Goal: Find specific page/section: Find specific page/section

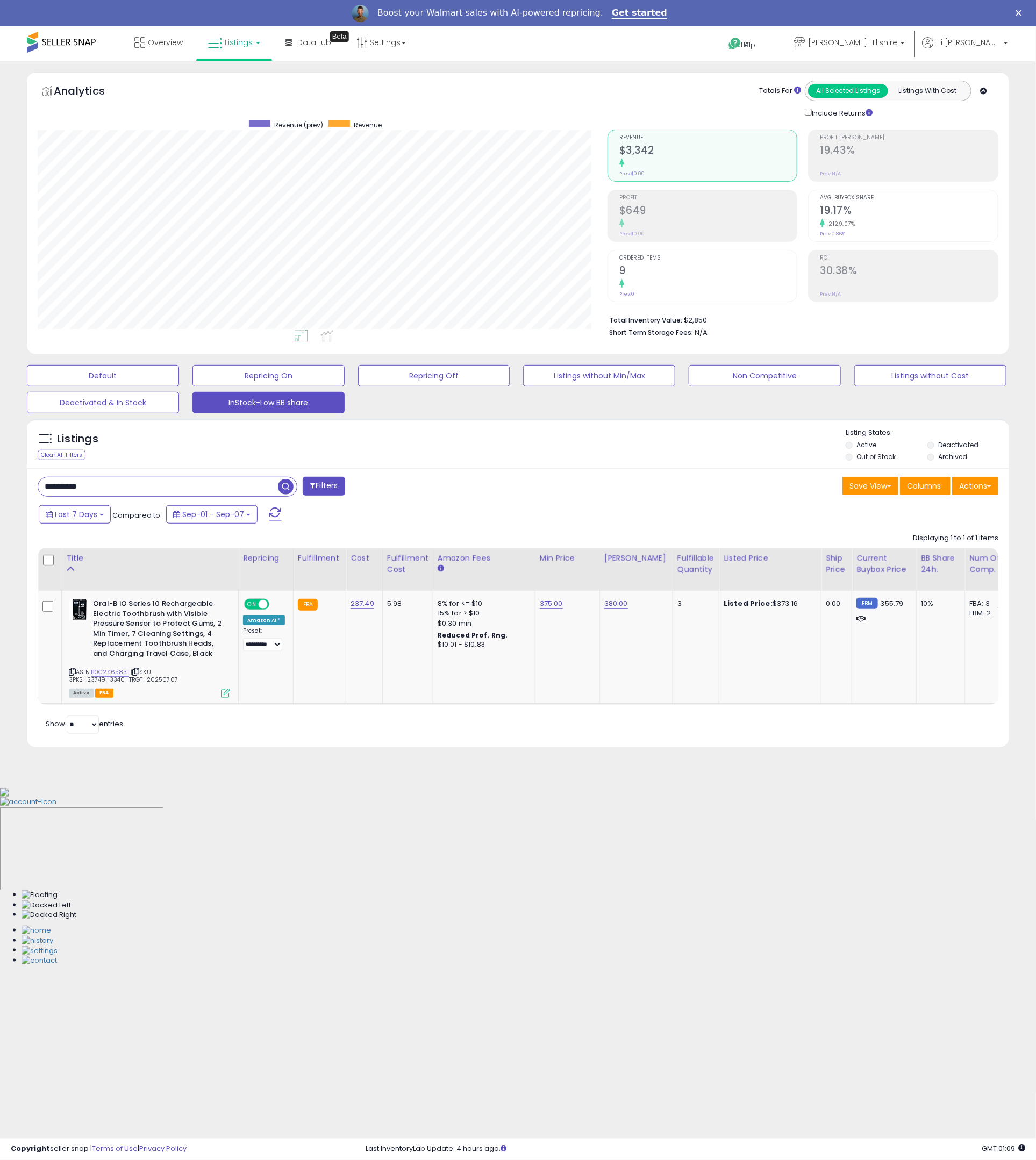
scroll to position [220, 570]
click at [184, 483] on input "**********" at bounding box center [157, 486] width 240 height 19
paste input "text"
type input "**********"
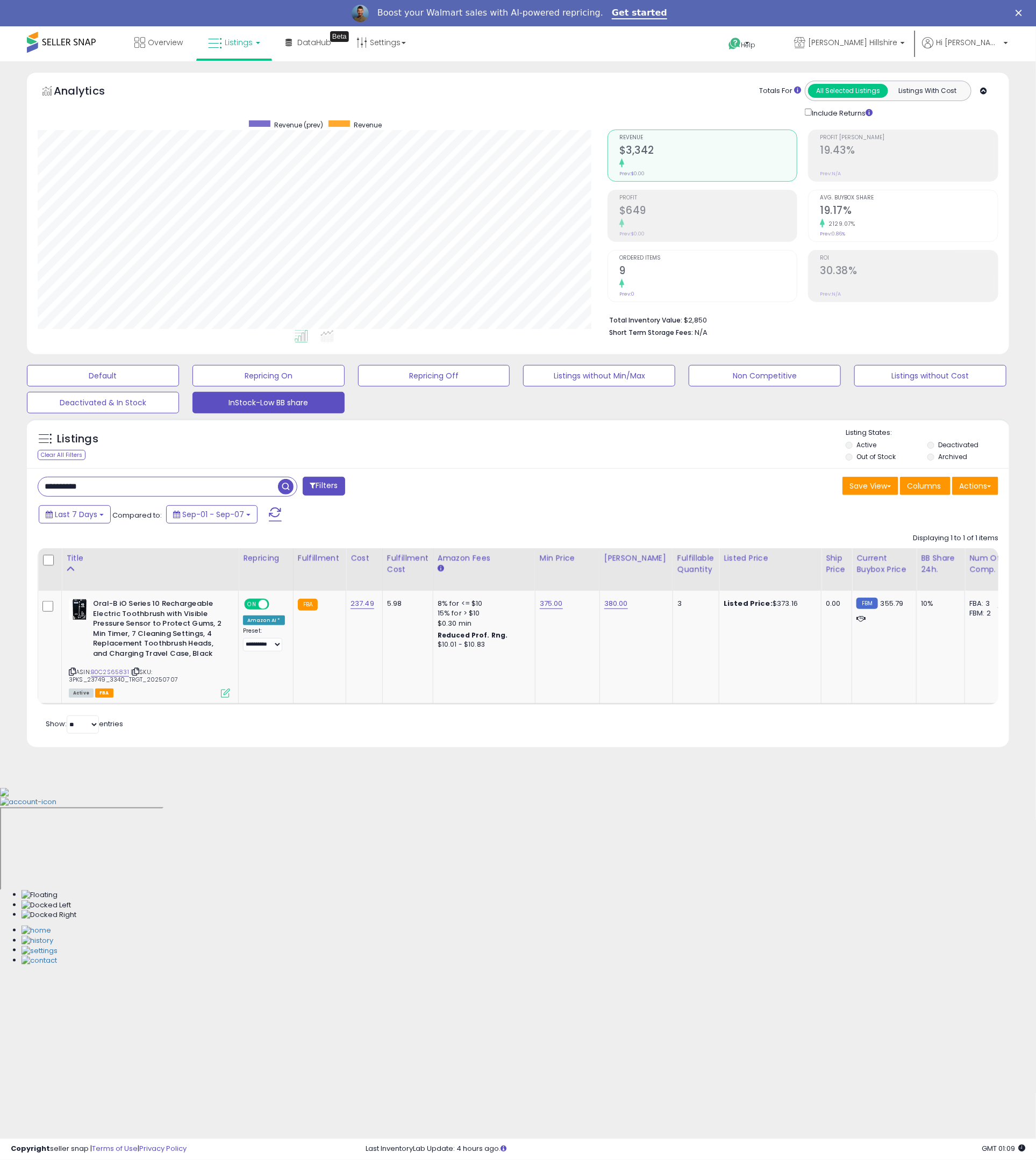
click at [285, 491] on span "button" at bounding box center [286, 487] width 16 height 16
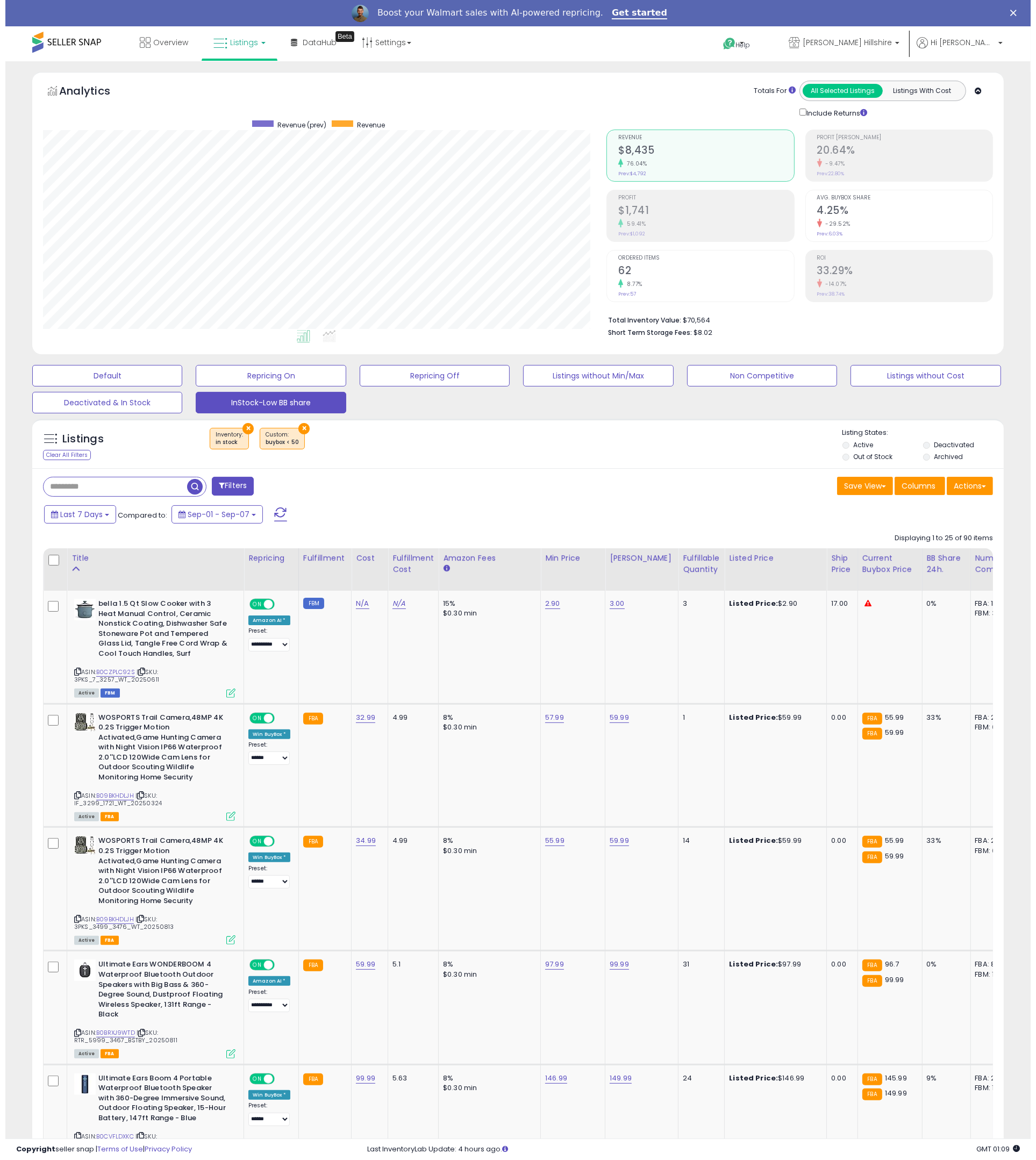
scroll to position [220, 564]
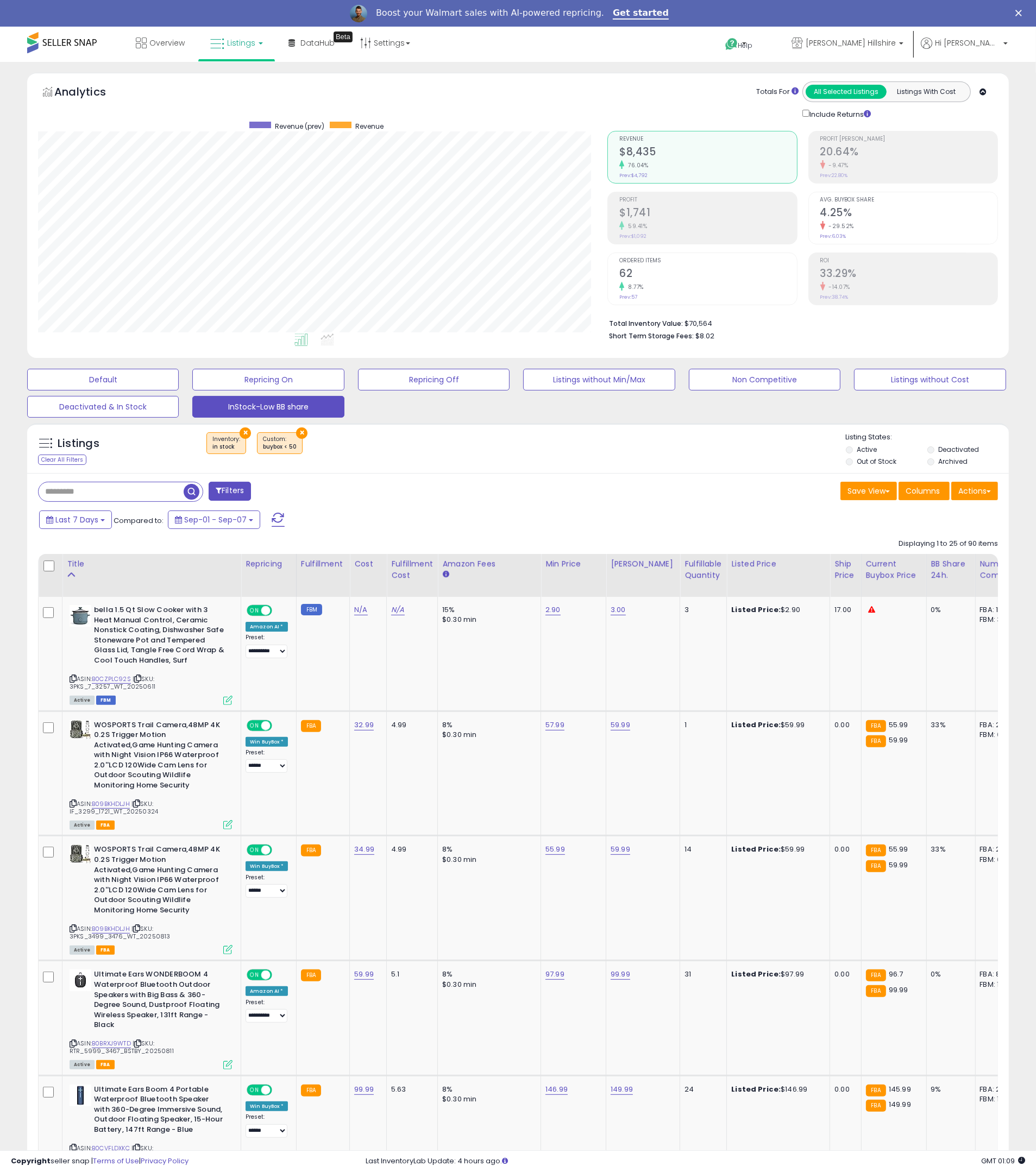
click at [303, 430] on button "×" at bounding box center [301, 433] width 11 height 11
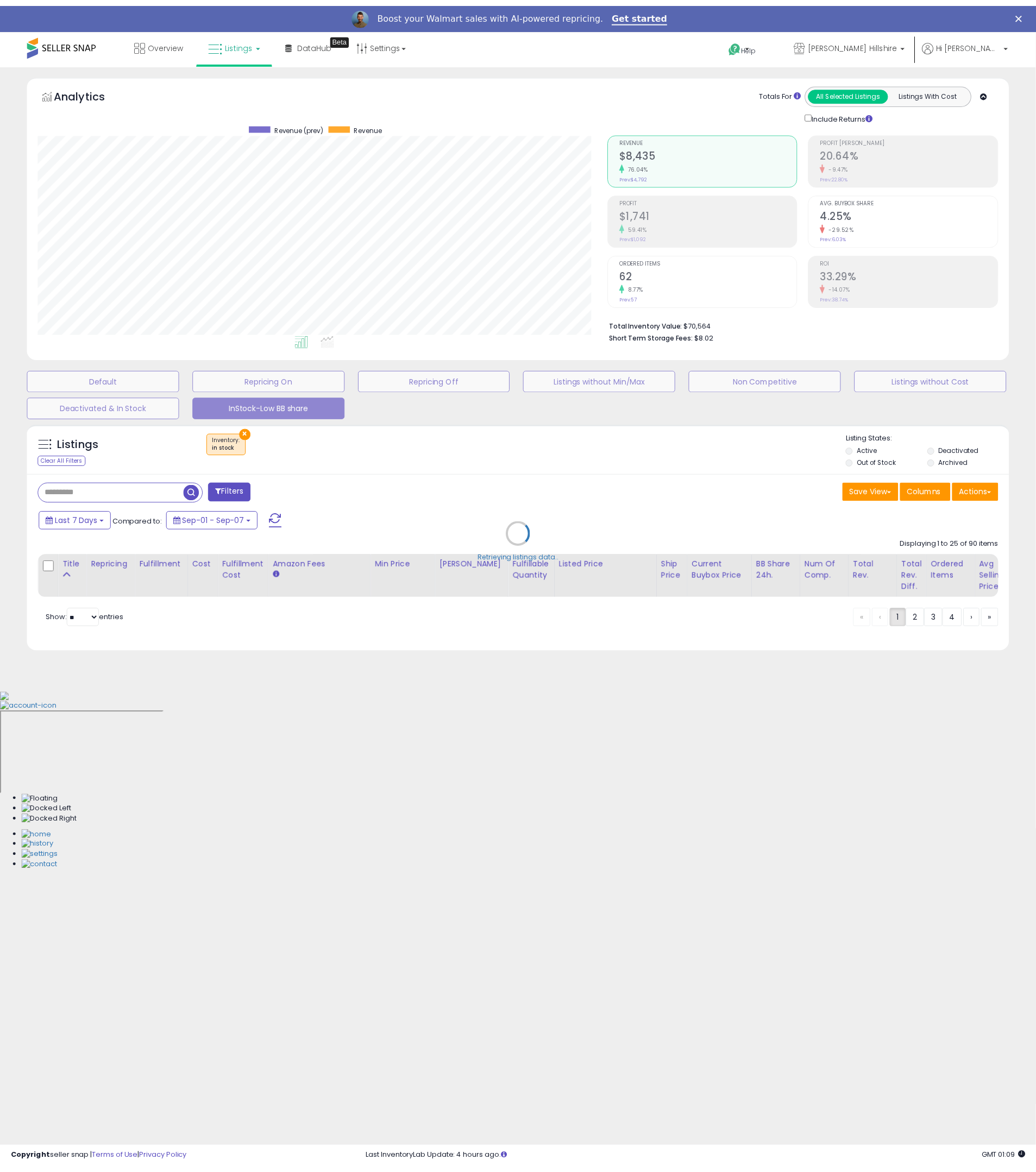
scroll to position [223, 576]
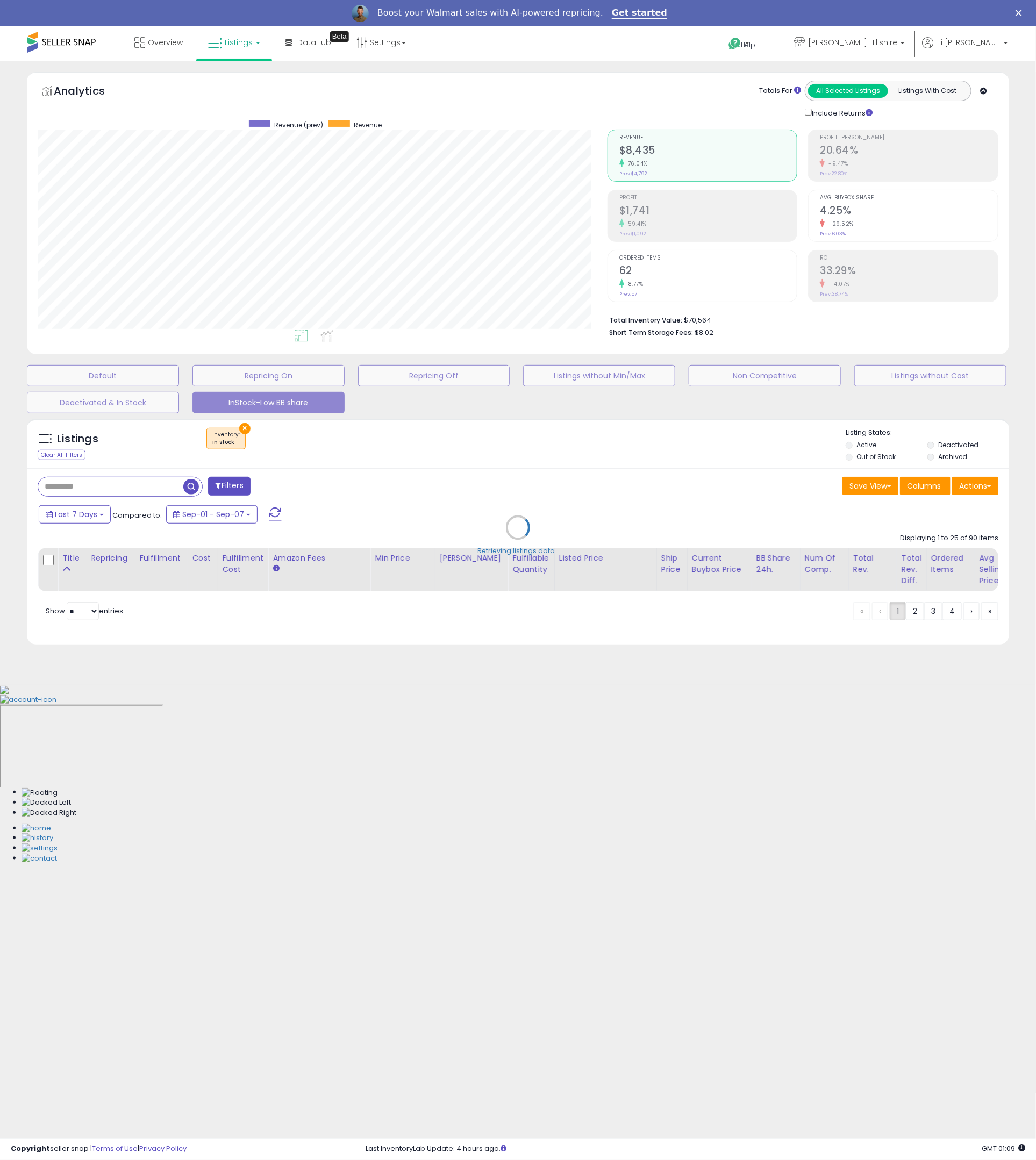
click at [242, 425] on div "Retrieving listings data.." at bounding box center [518, 536] width 999 height 244
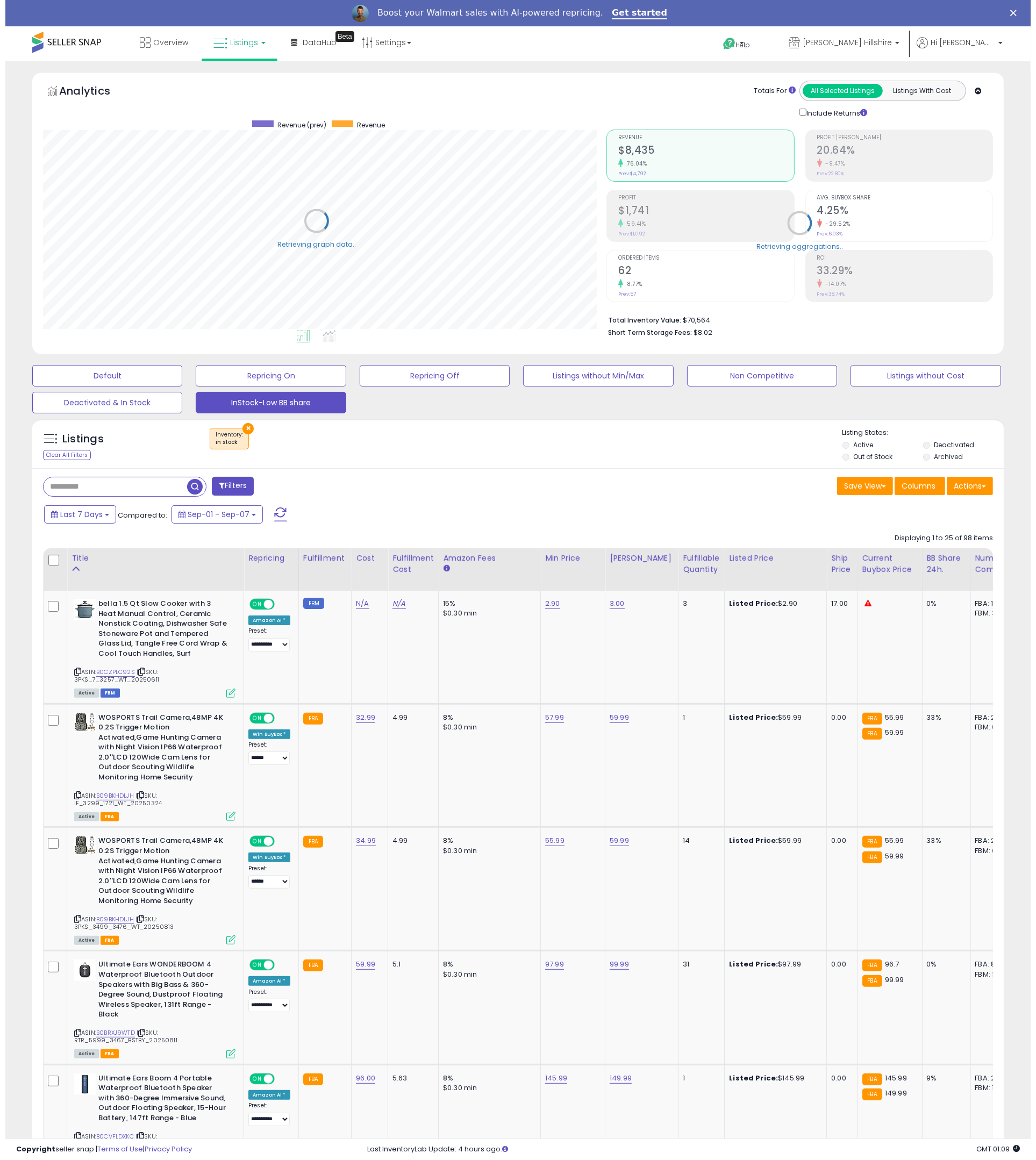
scroll to position [537415, 537220]
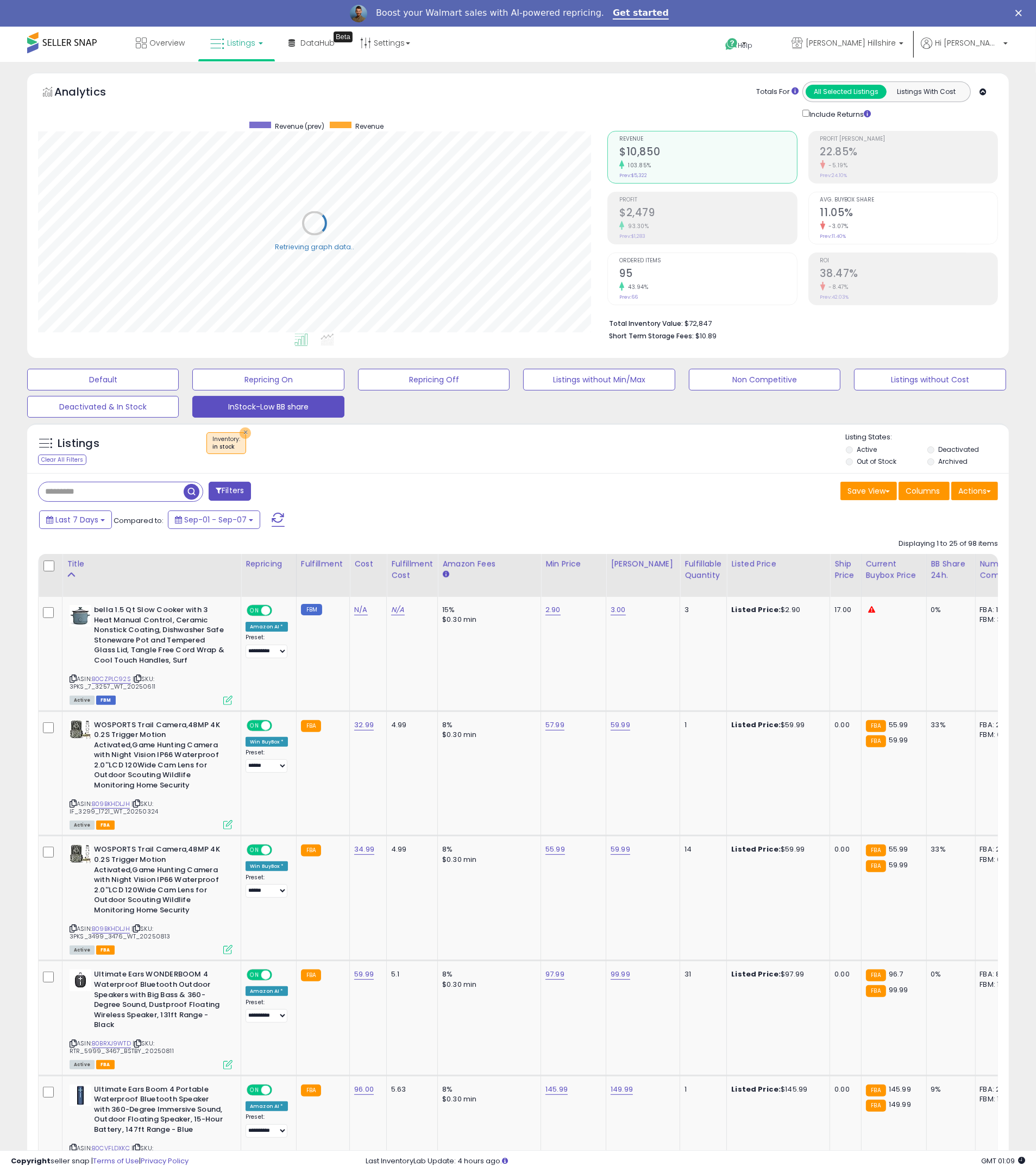
click at [248, 430] on button "×" at bounding box center [245, 433] width 11 height 11
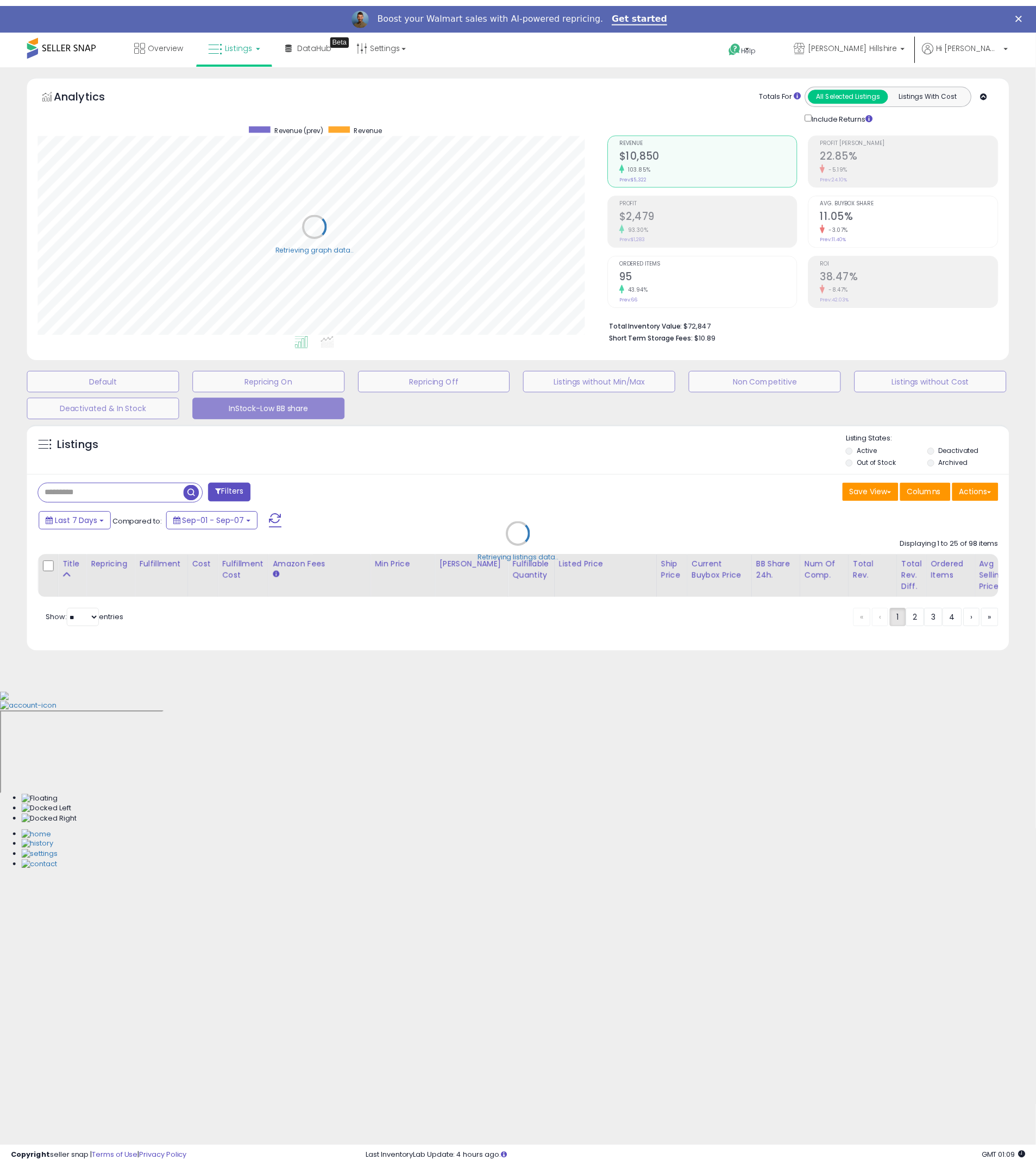
scroll to position [223, 576]
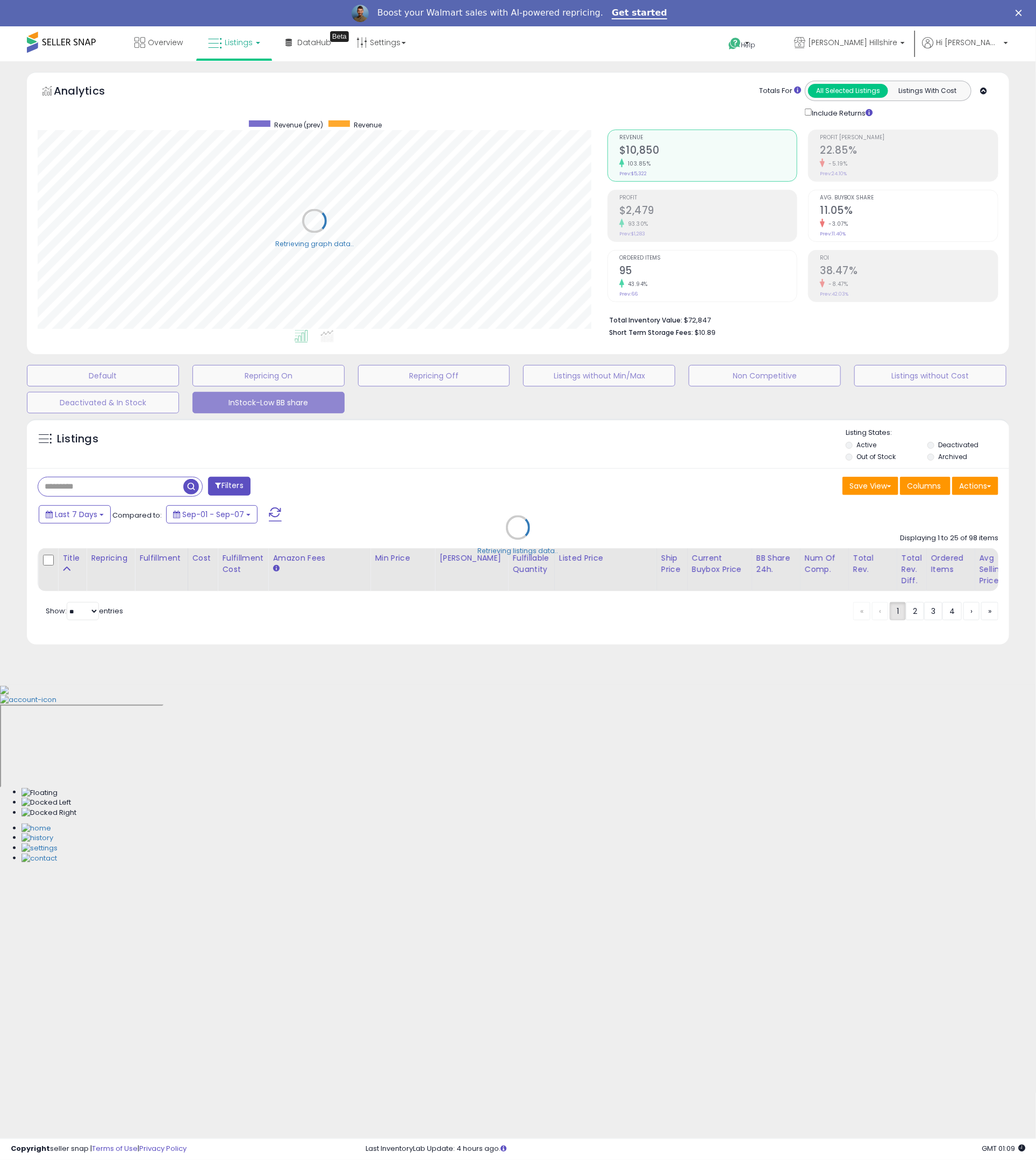
drag, startPoint x: 146, startPoint y: 499, endPoint x: 131, endPoint y: 494, distance: 15.8
click at [144, 500] on div "Retrieving listings data.." at bounding box center [518, 536] width 999 height 244
click at [102, 483] on div "Retrieving listings data.." at bounding box center [518, 536] width 999 height 244
click at [86, 484] on div "Retrieving listings data.." at bounding box center [518, 536] width 999 height 244
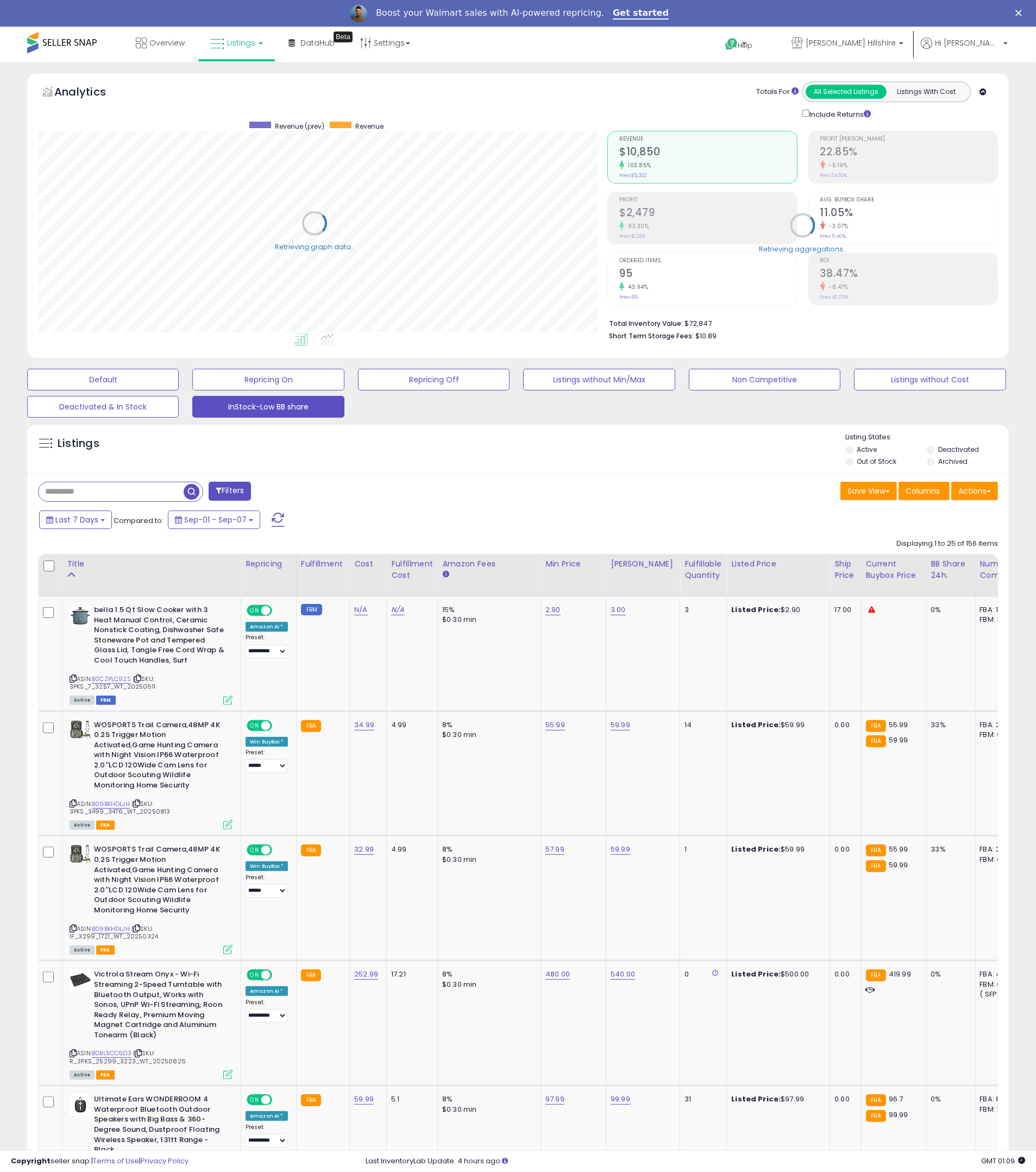
scroll to position [542974, 542646]
click at [116, 497] on input "text" at bounding box center [111, 491] width 145 height 19
drag, startPoint x: 141, startPoint y: 497, endPoint x: 144, endPoint y: 502, distance: 5.8
drag, startPoint x: 144, startPoint y: 502, endPoint x: 162, endPoint y: 502, distance: 18.0
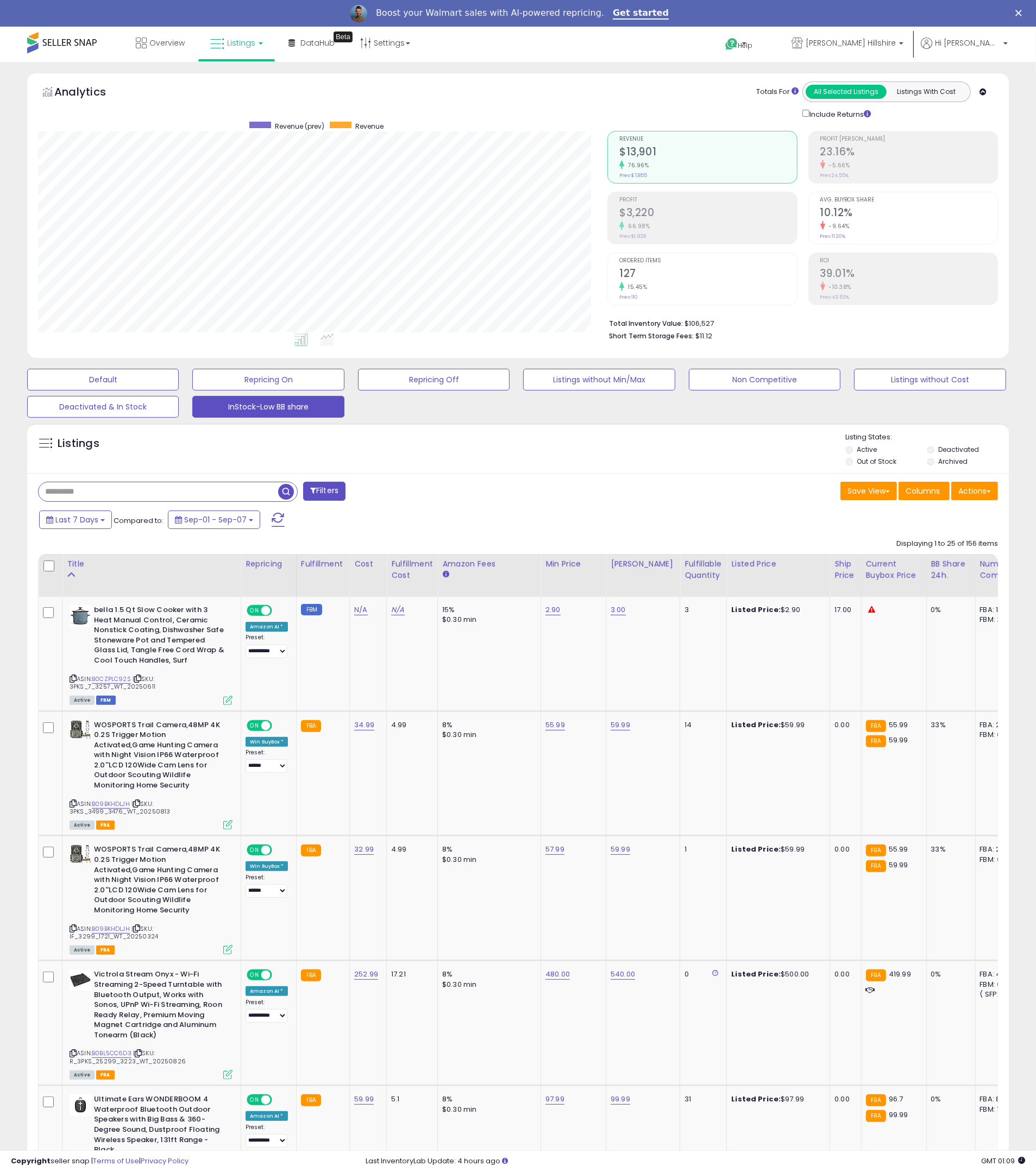
drag, startPoint x: 162, startPoint y: 502, endPoint x: 124, endPoint y: 497, distance: 38.3
paste input "**********"
type input "**********"
click at [283, 490] on span "button" at bounding box center [286, 492] width 16 height 16
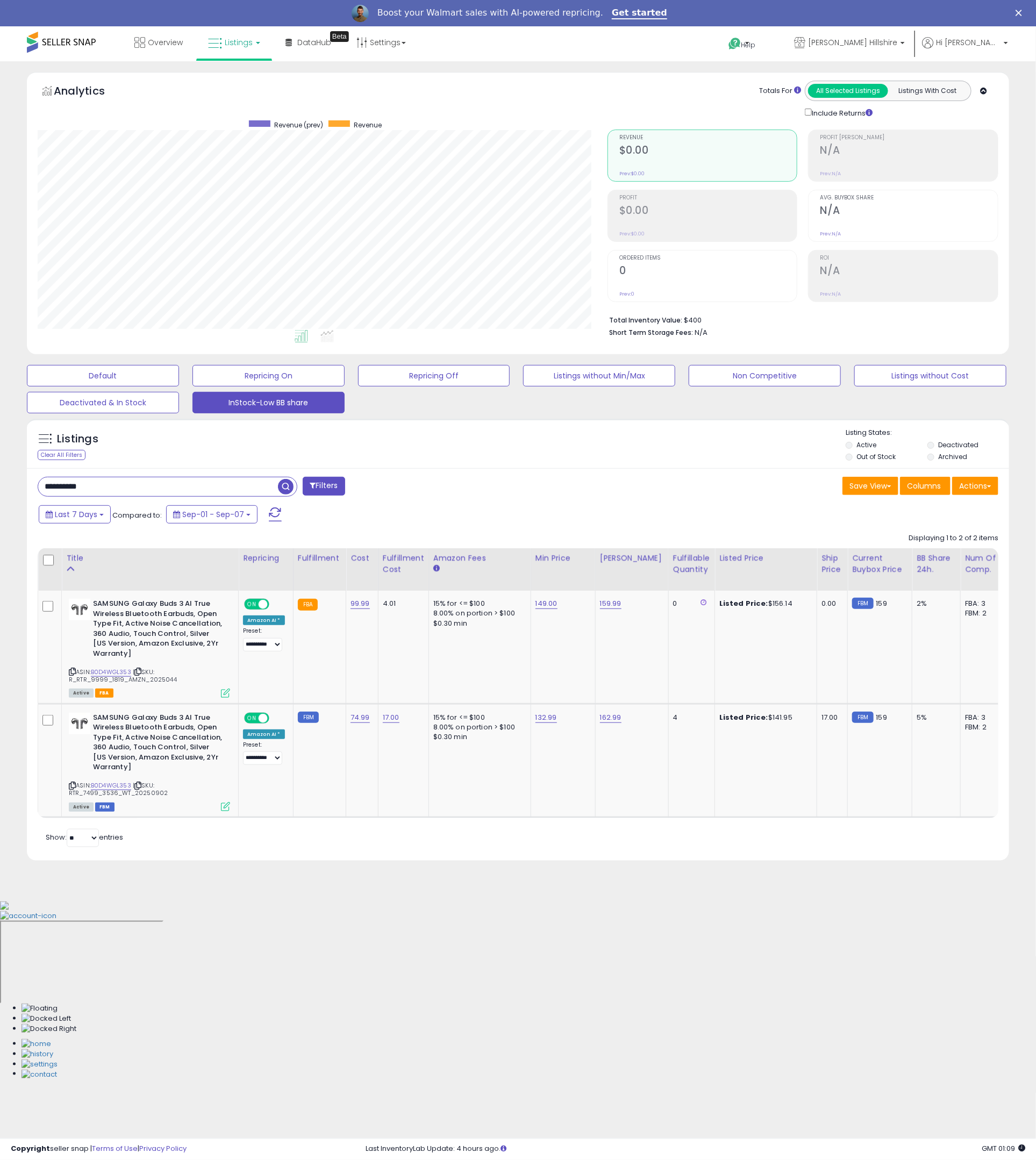
scroll to position [220, 570]
